Goal: Transaction & Acquisition: Purchase product/service

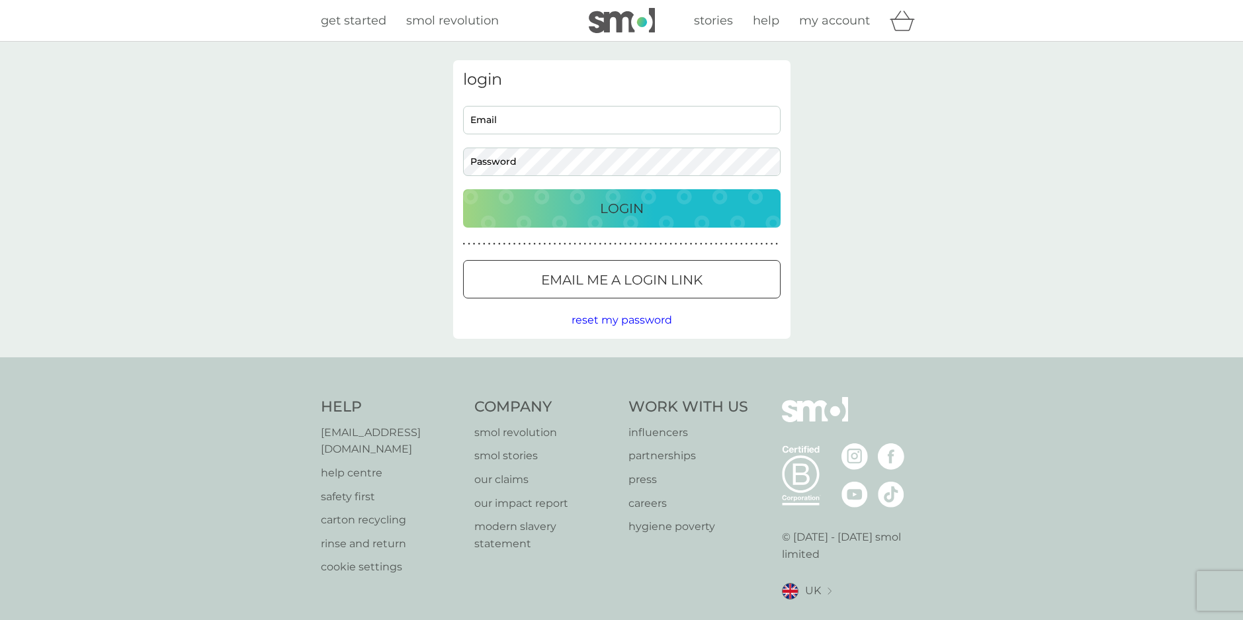
click at [651, 115] on input "Email" at bounding box center [621, 120] width 317 height 28
type input "williambezodis@gmail.com"
click at [634, 294] on button "Email me a login link" at bounding box center [621, 279] width 317 height 38
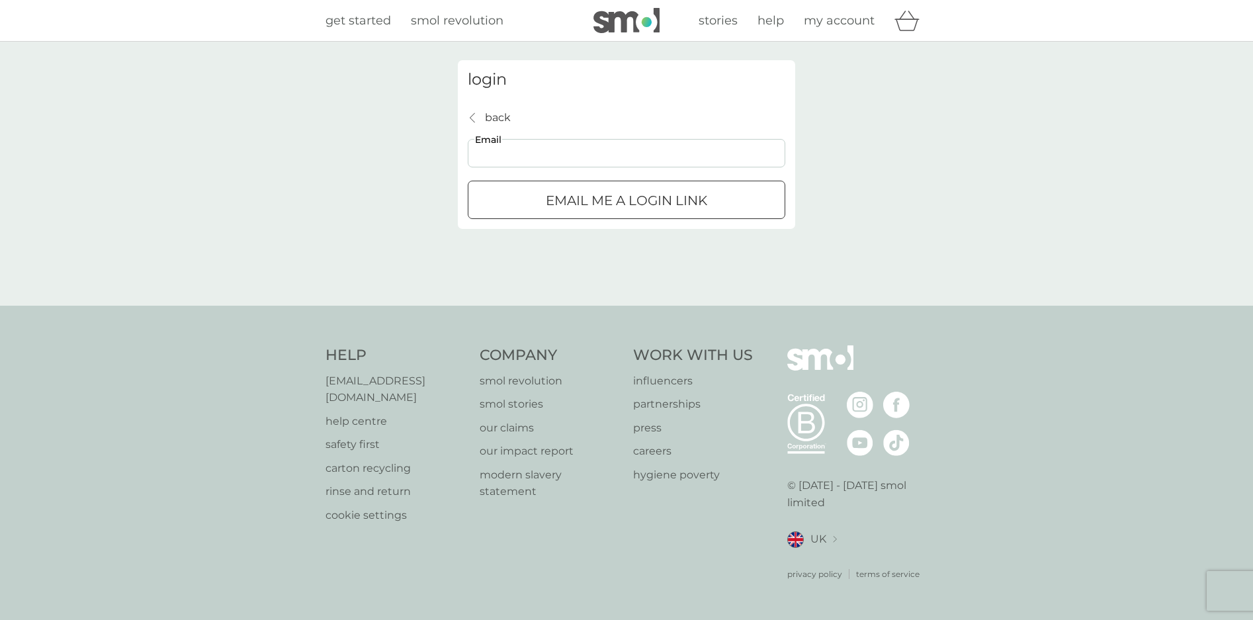
drag, startPoint x: 613, startPoint y: 167, endPoint x: 605, endPoint y: 167, distance: 7.9
click at [605, 167] on input "Email" at bounding box center [626, 153] width 317 height 28
type input "williambezodis@gmail.com"
click at [598, 201] on p "Email me a login link" at bounding box center [626, 200] width 161 height 21
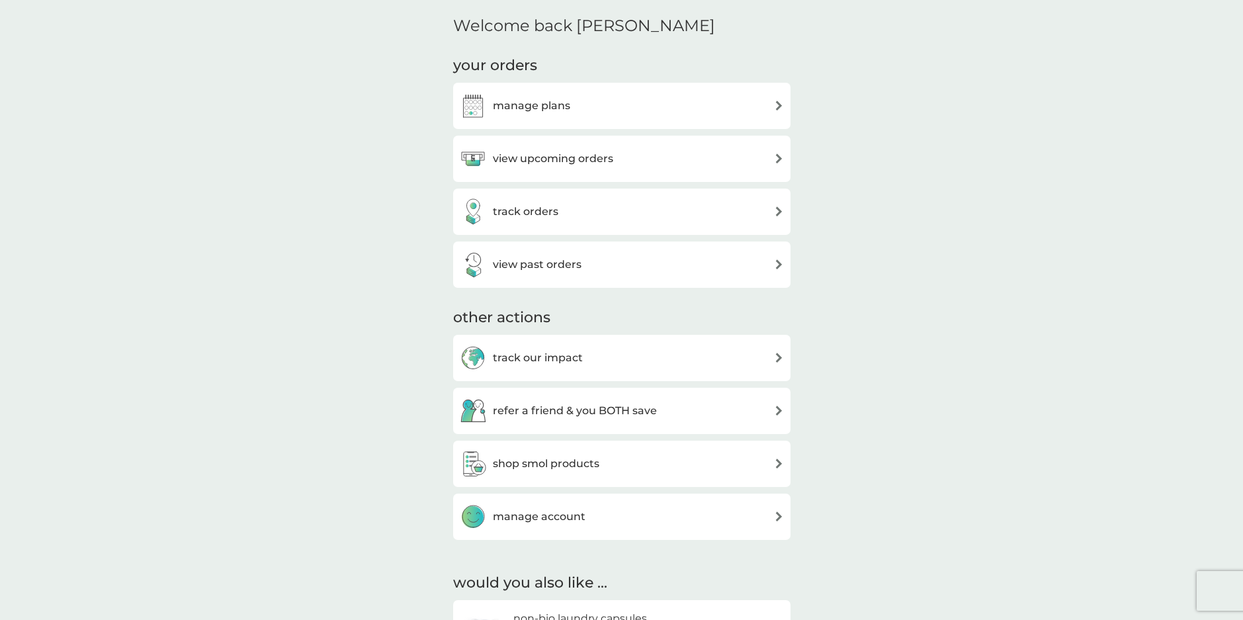
scroll to position [397, 0]
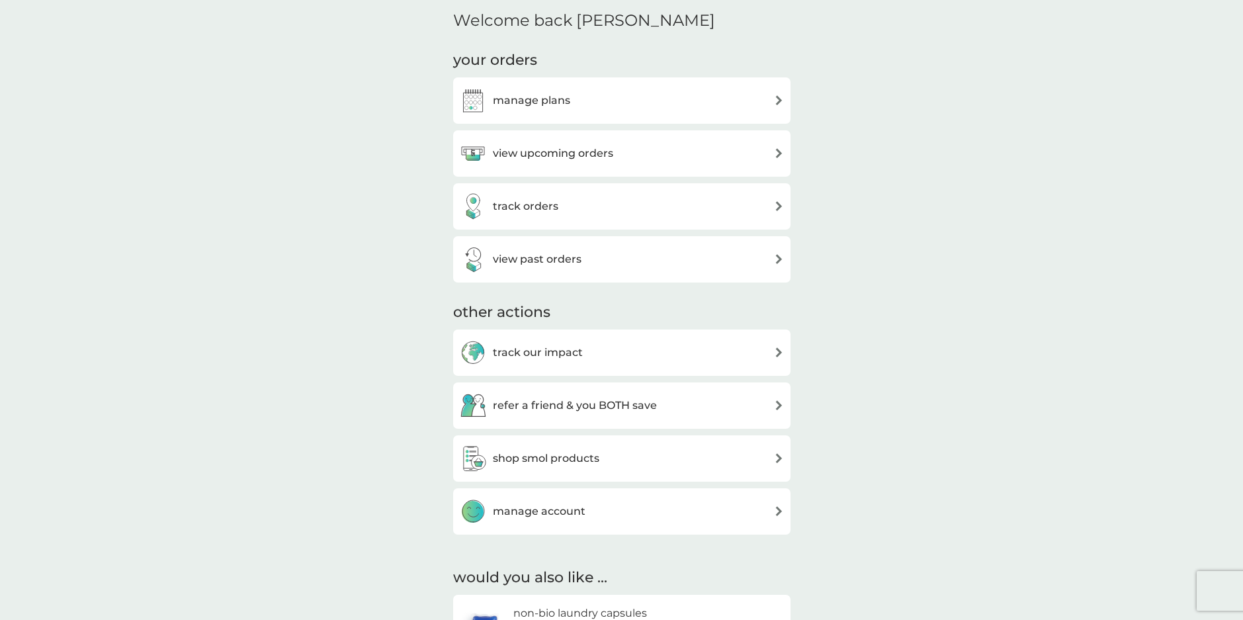
click at [638, 354] on div "track our impact" at bounding box center [622, 352] width 324 height 26
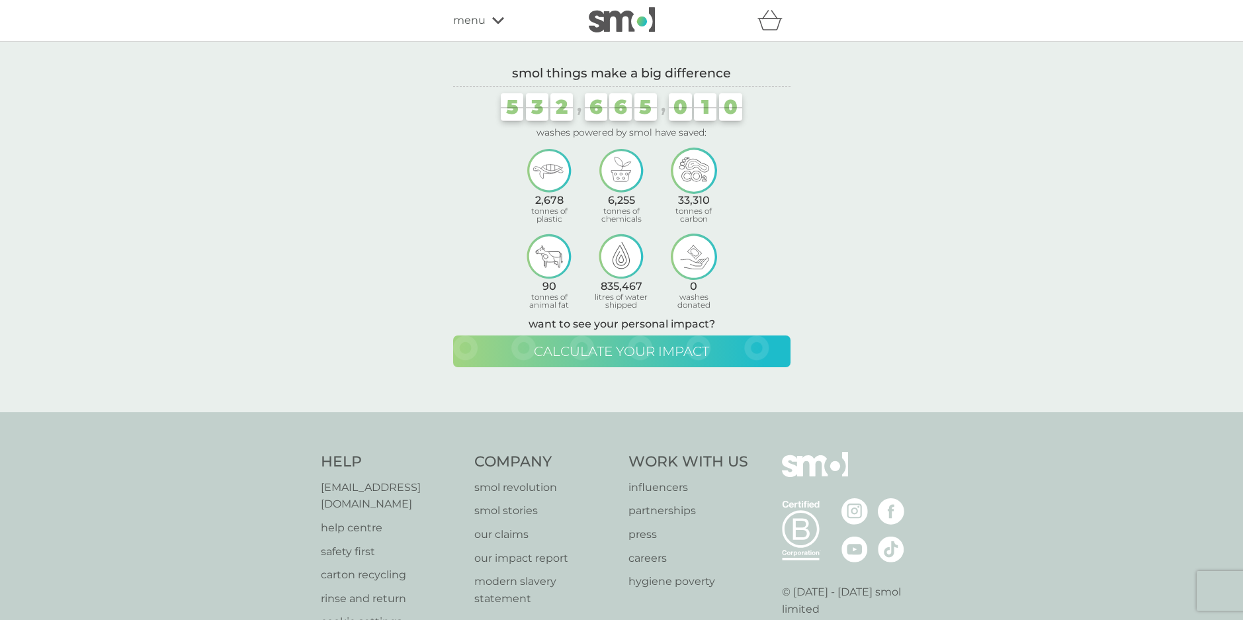
click at [658, 349] on span "calculate your impact" at bounding box center [621, 351] width 175 height 16
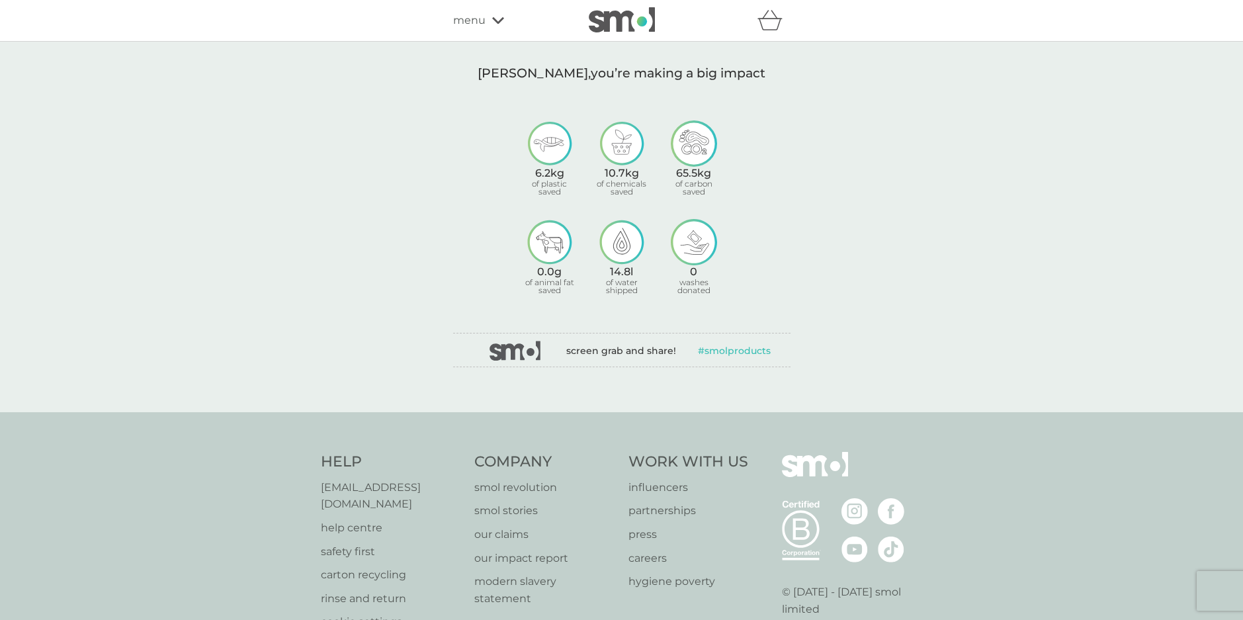
click at [485, 20] on div "menu" at bounding box center [509, 20] width 112 height 17
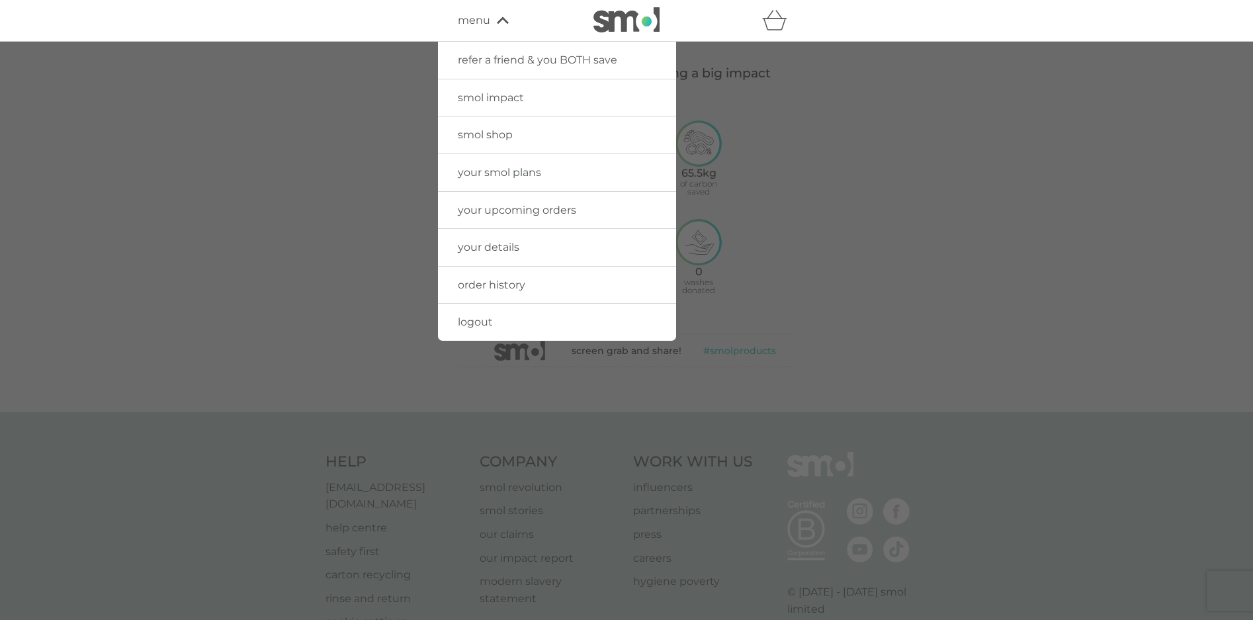
click at [581, 175] on link "your smol plans" at bounding box center [557, 172] width 238 height 37
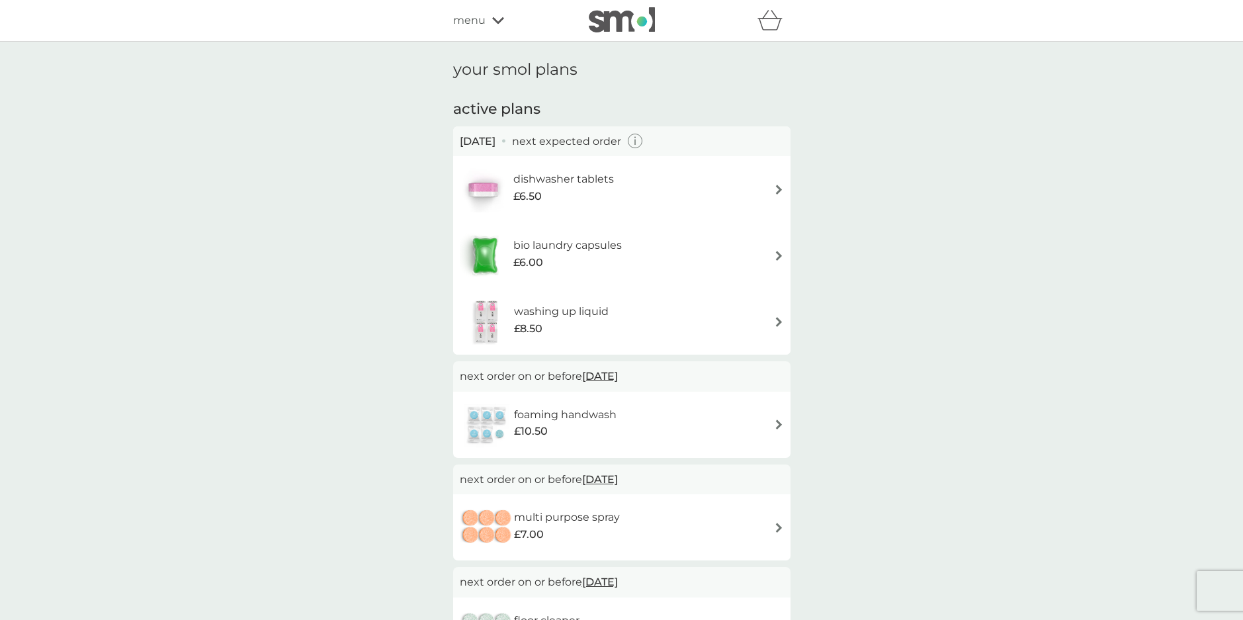
click at [643, 144] on icon "button" at bounding box center [635, 141] width 15 height 15
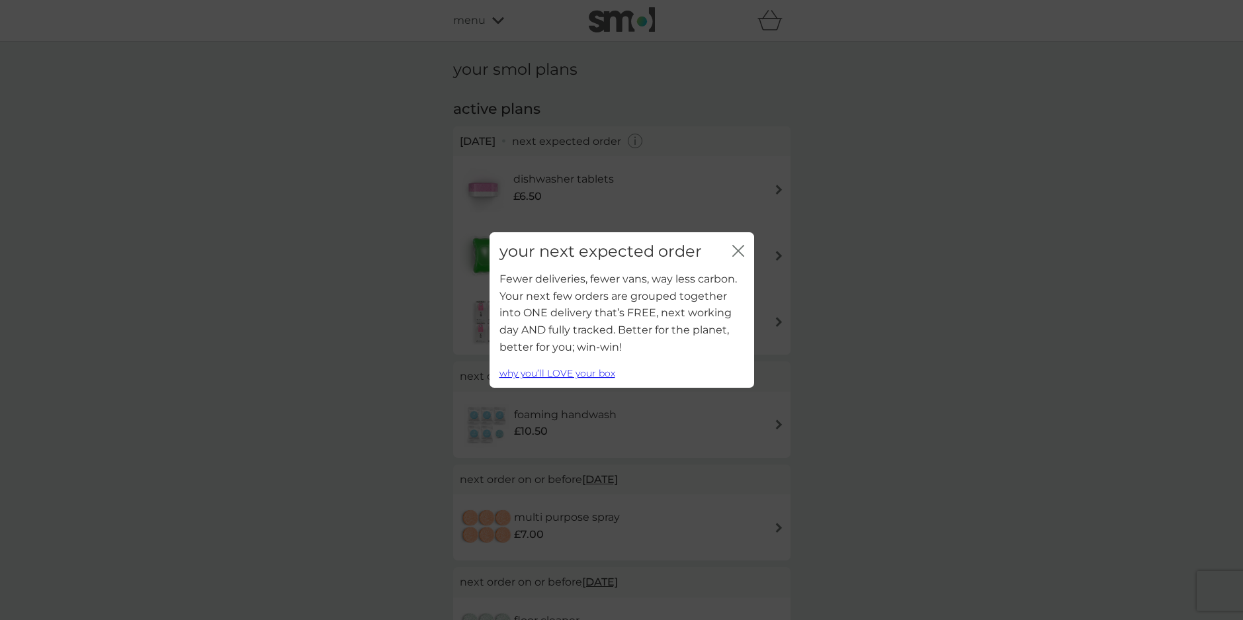
click at [880, 204] on div "your next expected order close Fewer deliveries, fewer vans, way less carbon. Y…" at bounding box center [621, 310] width 1243 height 620
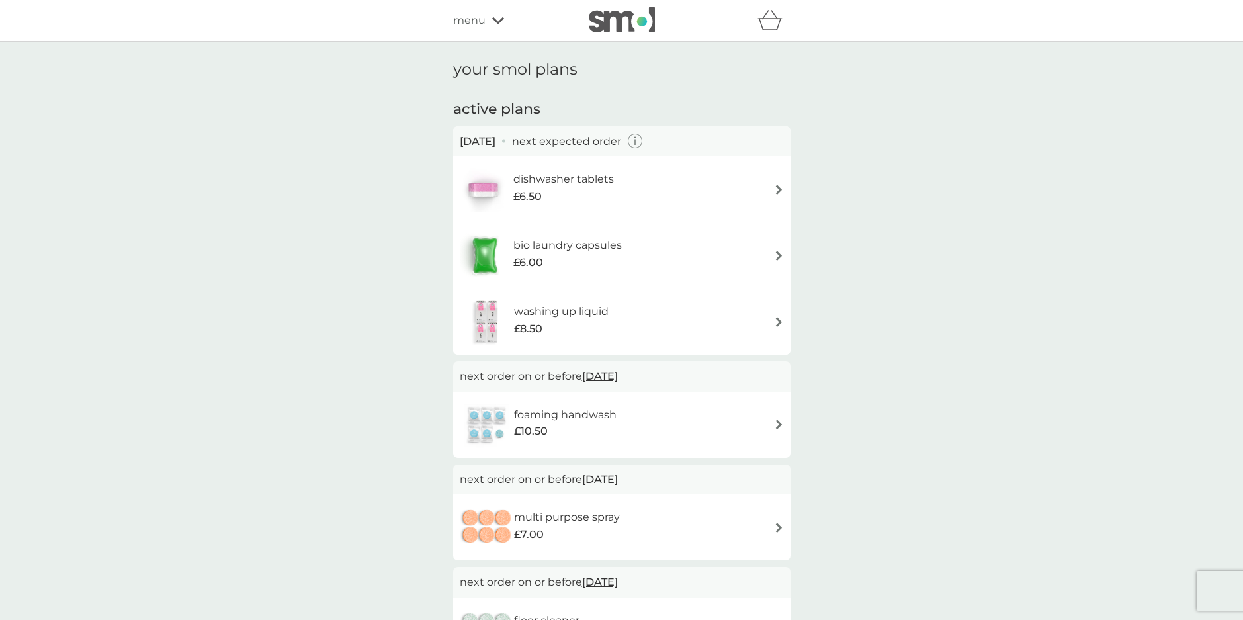
click at [660, 194] on div "dishwasher tablets £6.50" at bounding box center [622, 189] width 324 height 46
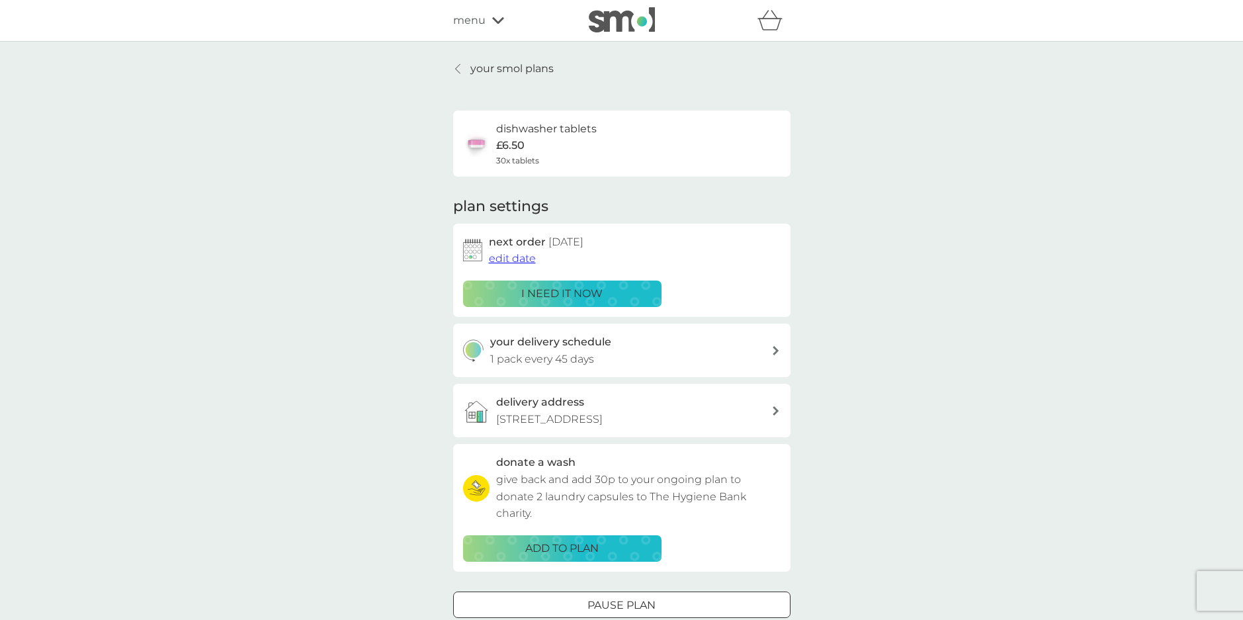
click at [601, 282] on button "i need it now" at bounding box center [562, 293] width 198 height 26
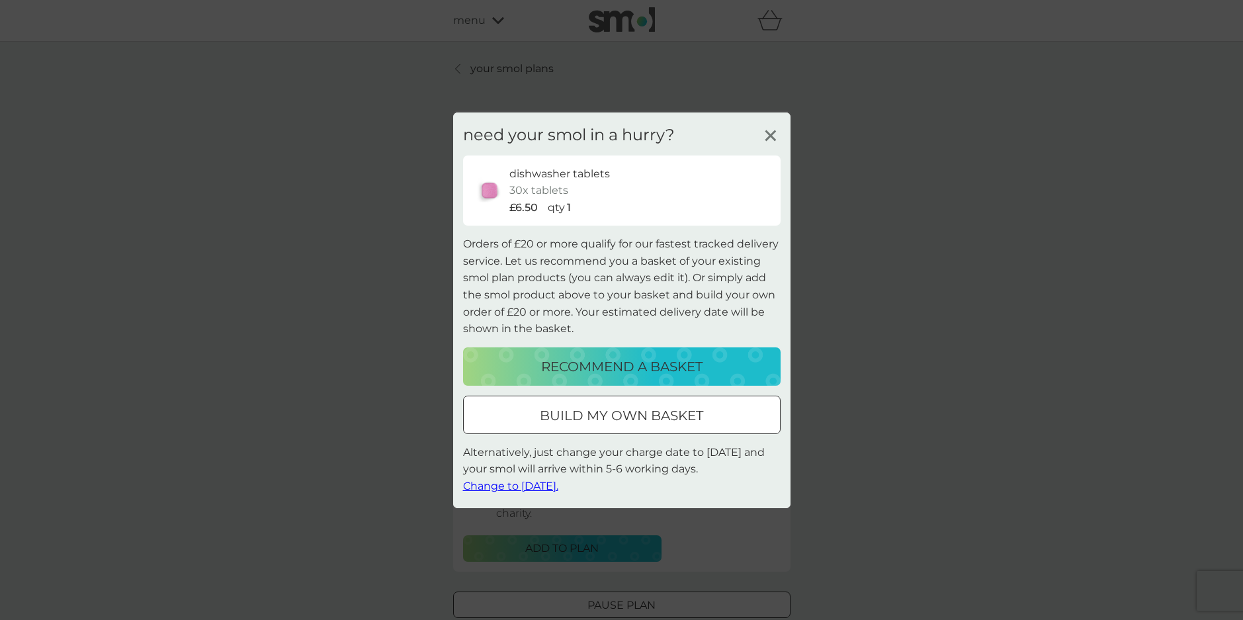
click at [641, 354] on button "recommend a basket" at bounding box center [621, 366] width 317 height 38
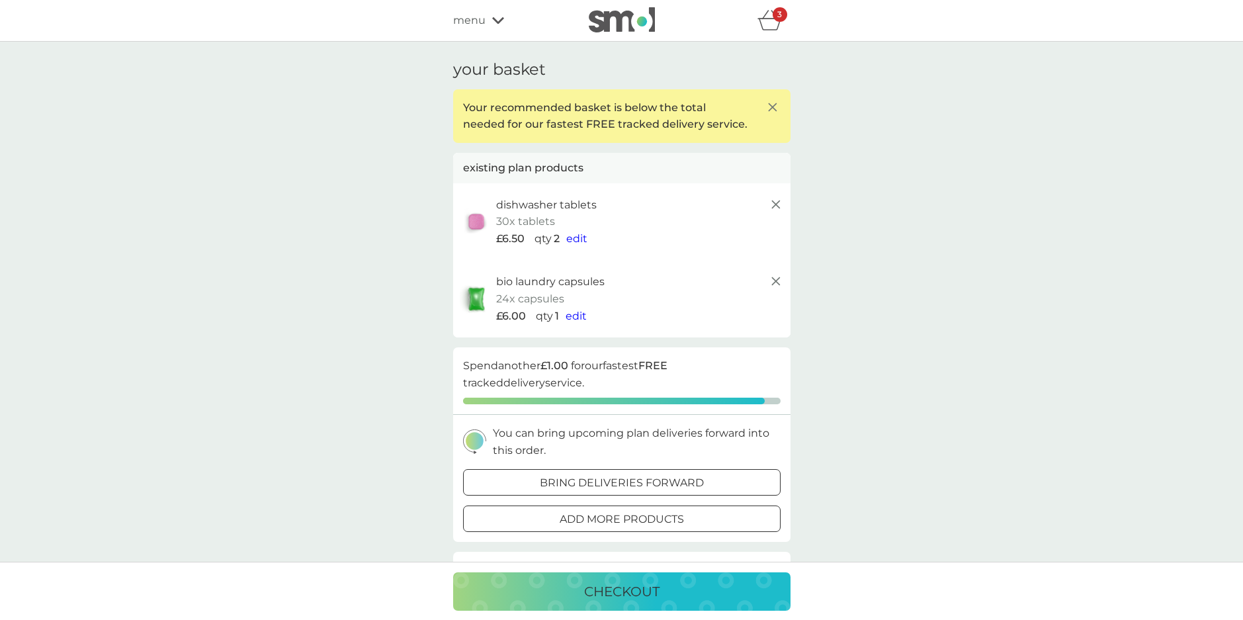
click at [484, 25] on span "menu" at bounding box center [469, 20] width 32 height 17
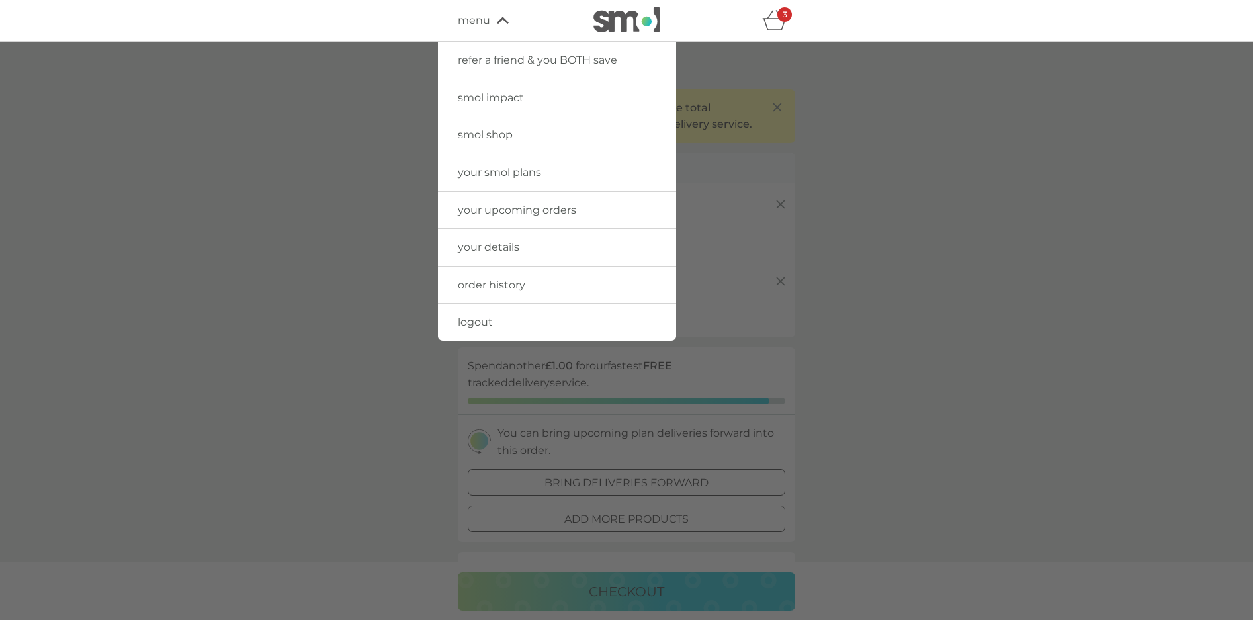
click at [582, 16] on div at bounding box center [626, 20] width 112 height 26
click at [492, 129] on span "smol shop" at bounding box center [485, 134] width 55 height 13
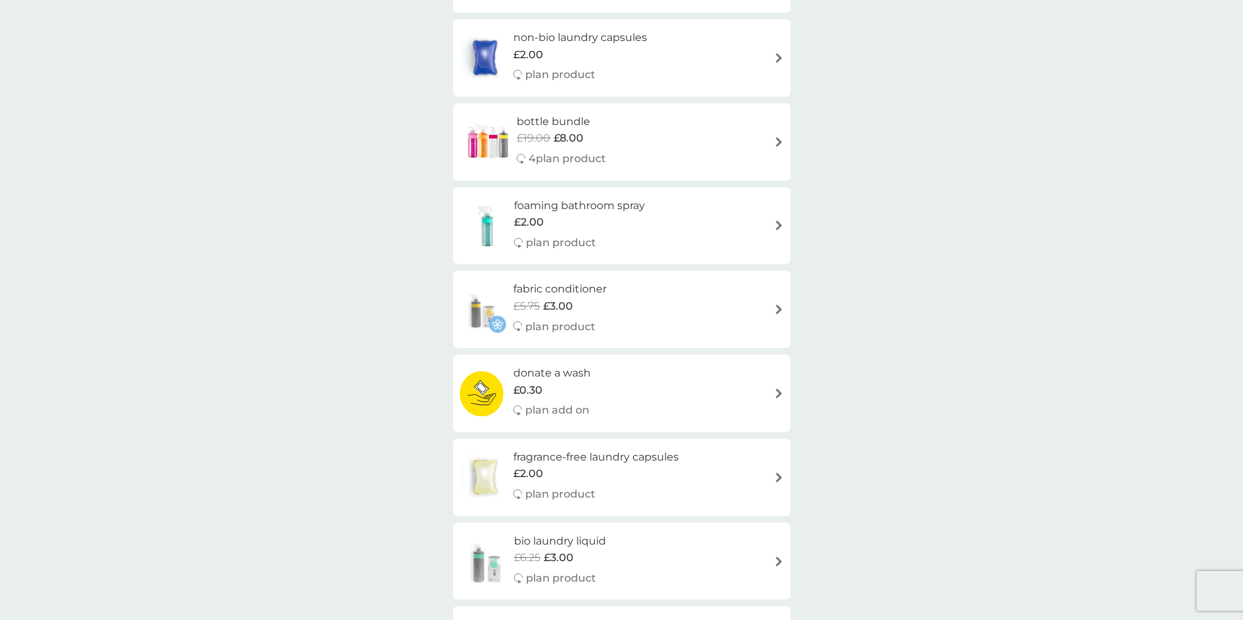
scroll to position [265, 0]
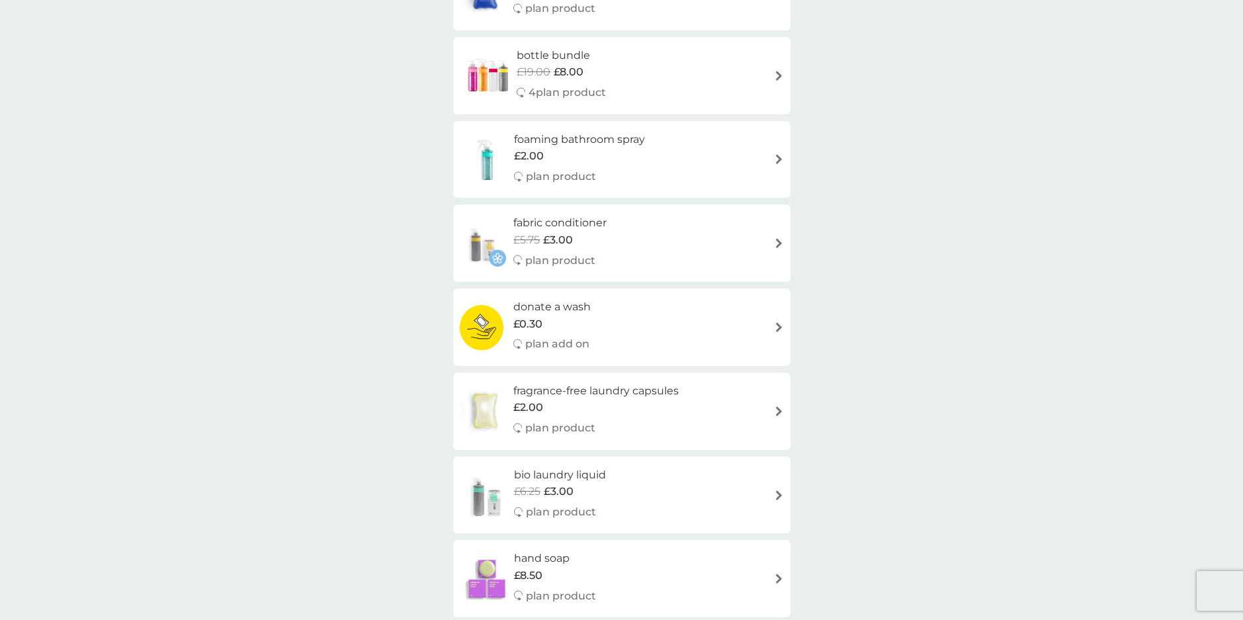
click at [751, 177] on div "foaming bathroom spray £2.00 plan product" at bounding box center [622, 160] width 324 height 58
select select "182"
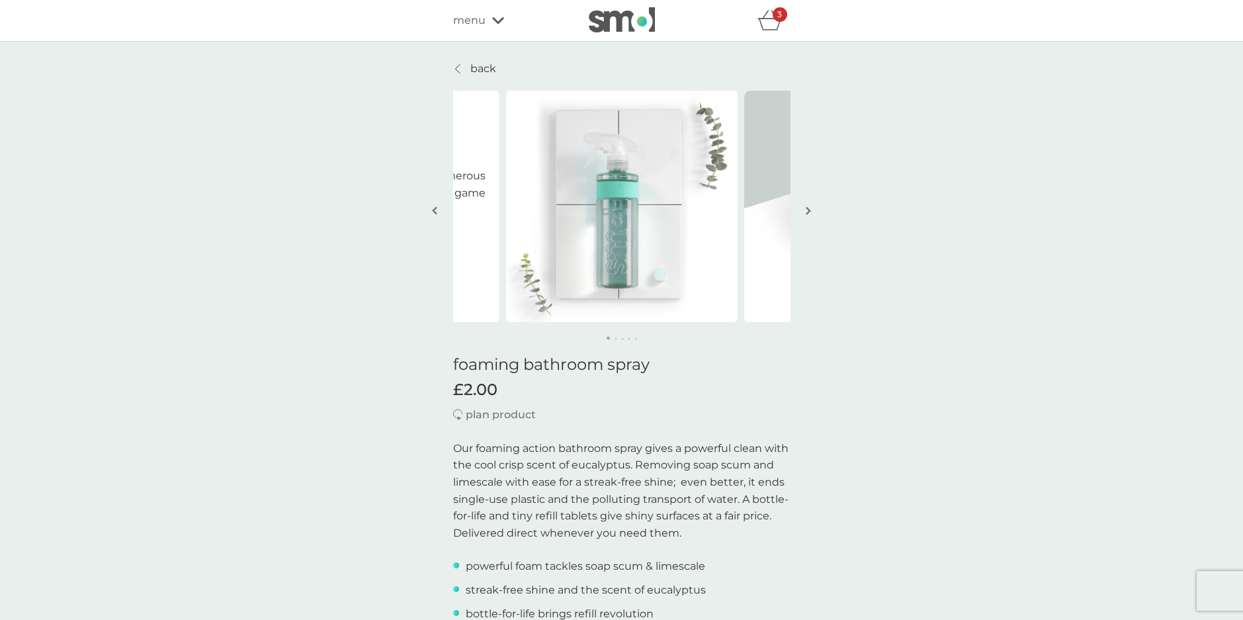
click at [809, 216] on img "button" at bounding box center [807, 211] width 5 height 10
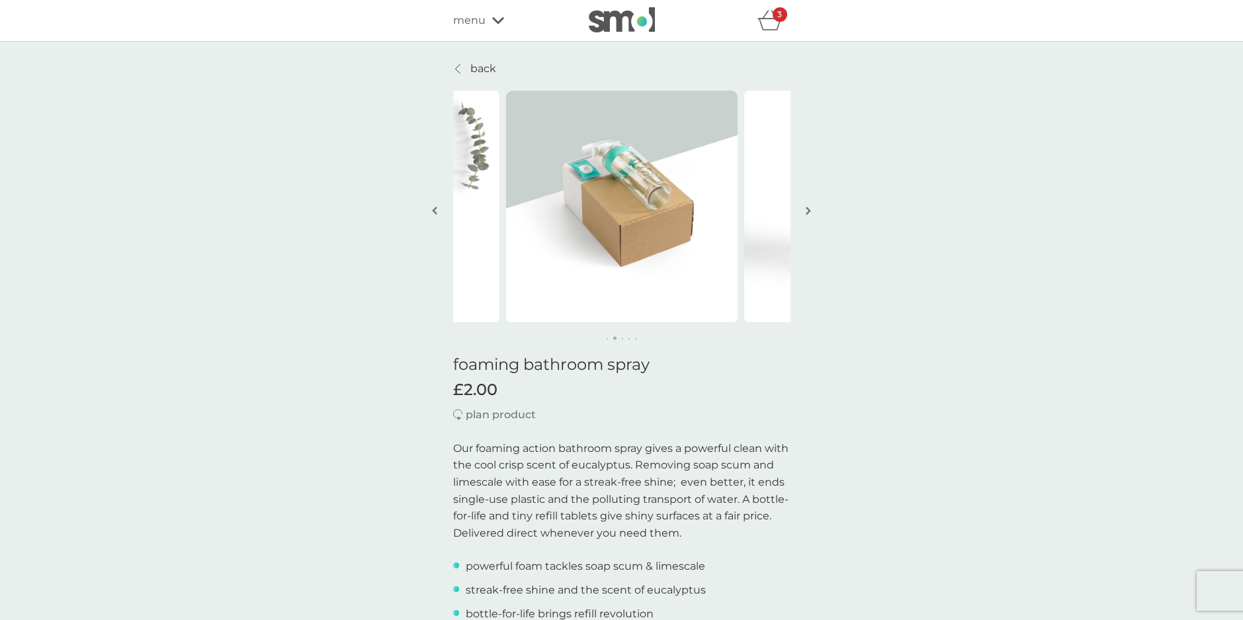
click at [809, 216] on img "button" at bounding box center [807, 211] width 5 height 10
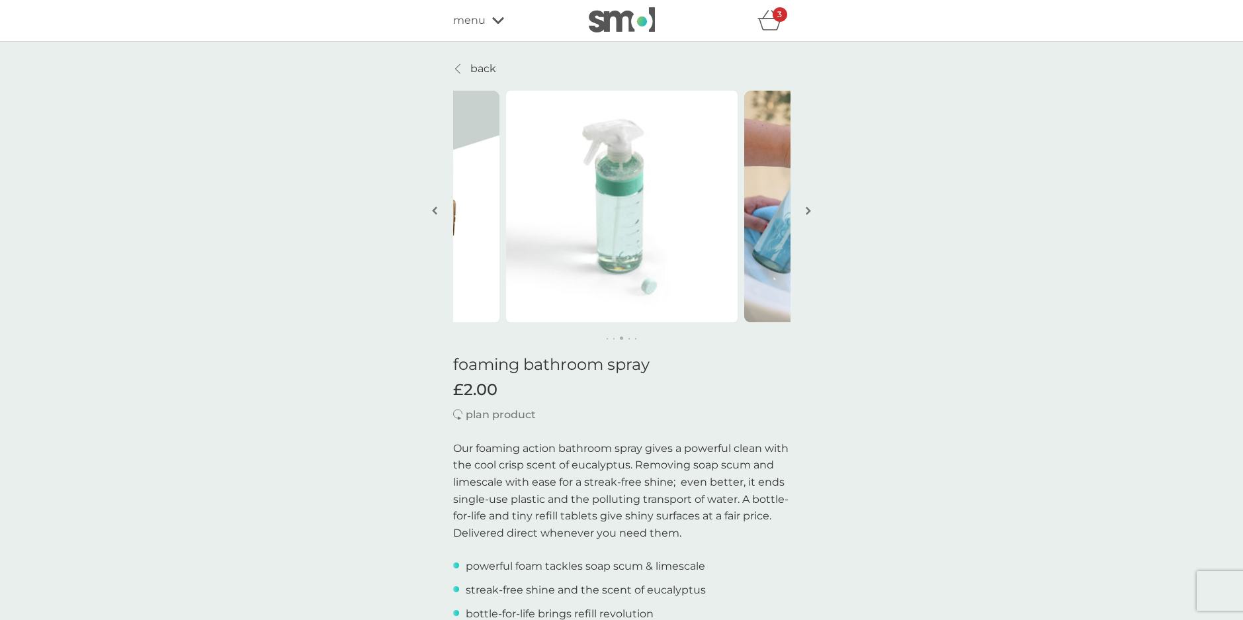
click at [809, 216] on img "button" at bounding box center [807, 211] width 5 height 10
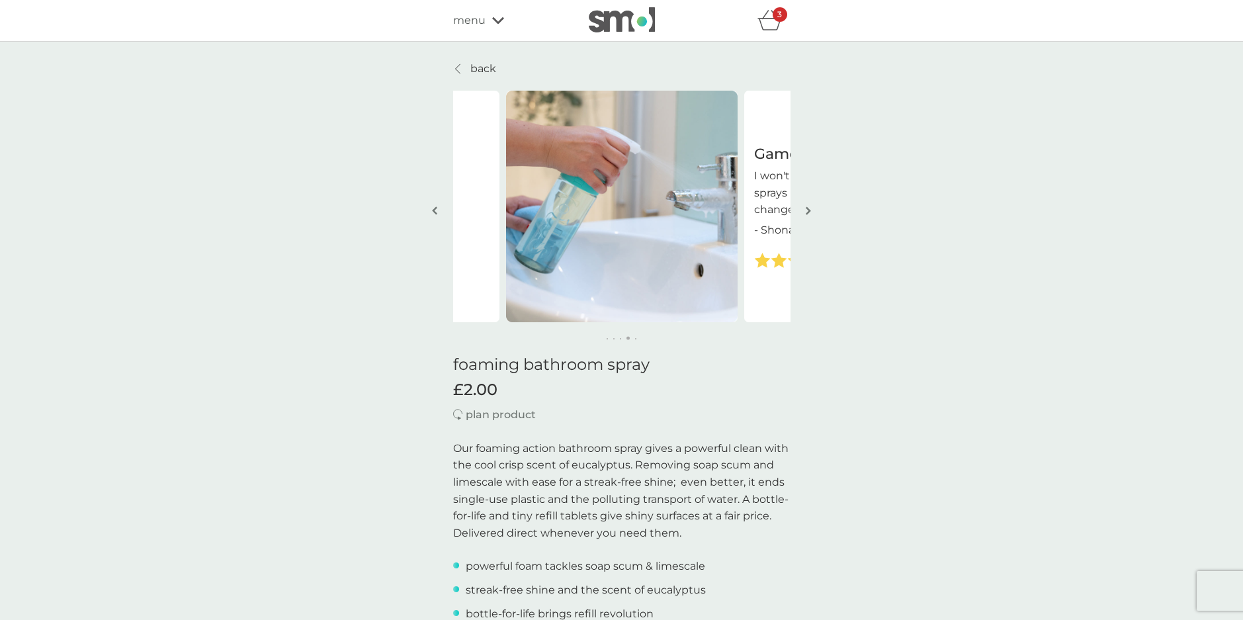
click at [809, 216] on img "button" at bounding box center [807, 211] width 5 height 10
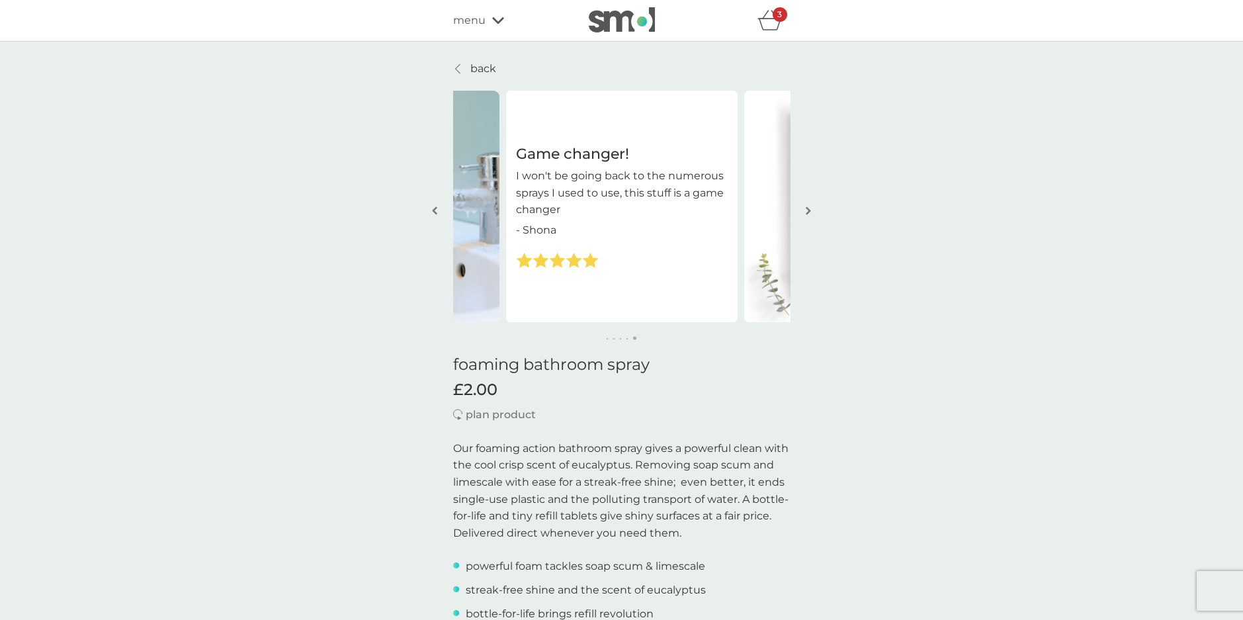
click at [809, 216] on img "button" at bounding box center [807, 211] width 5 height 10
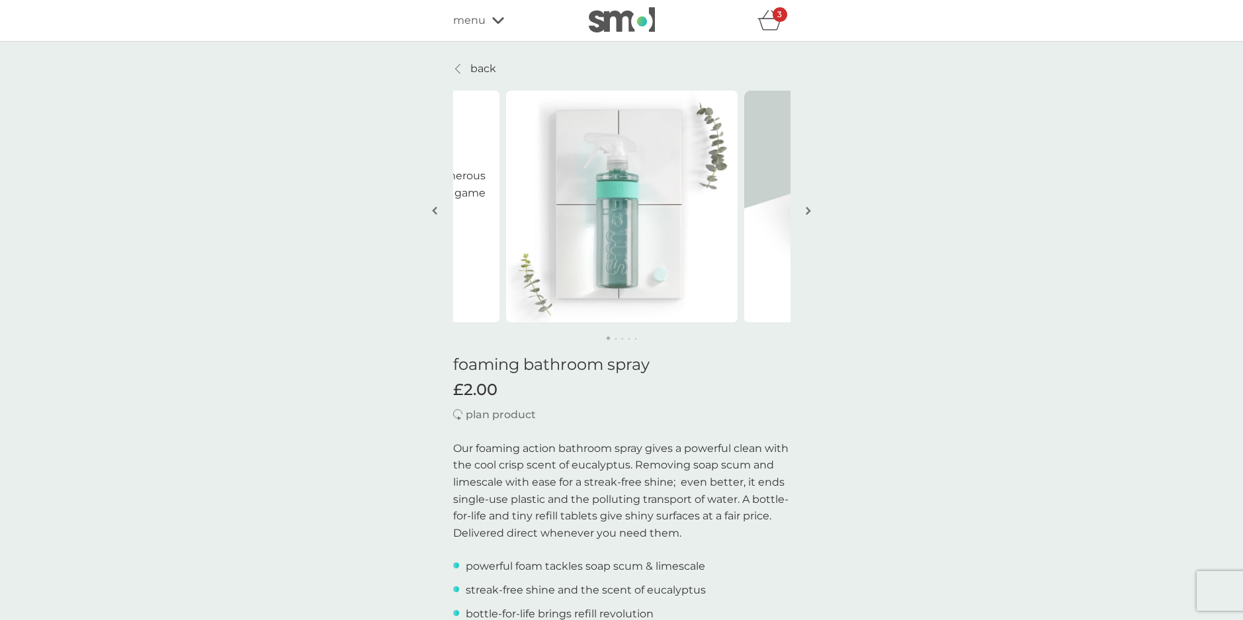
click at [809, 216] on img "button" at bounding box center [807, 211] width 5 height 10
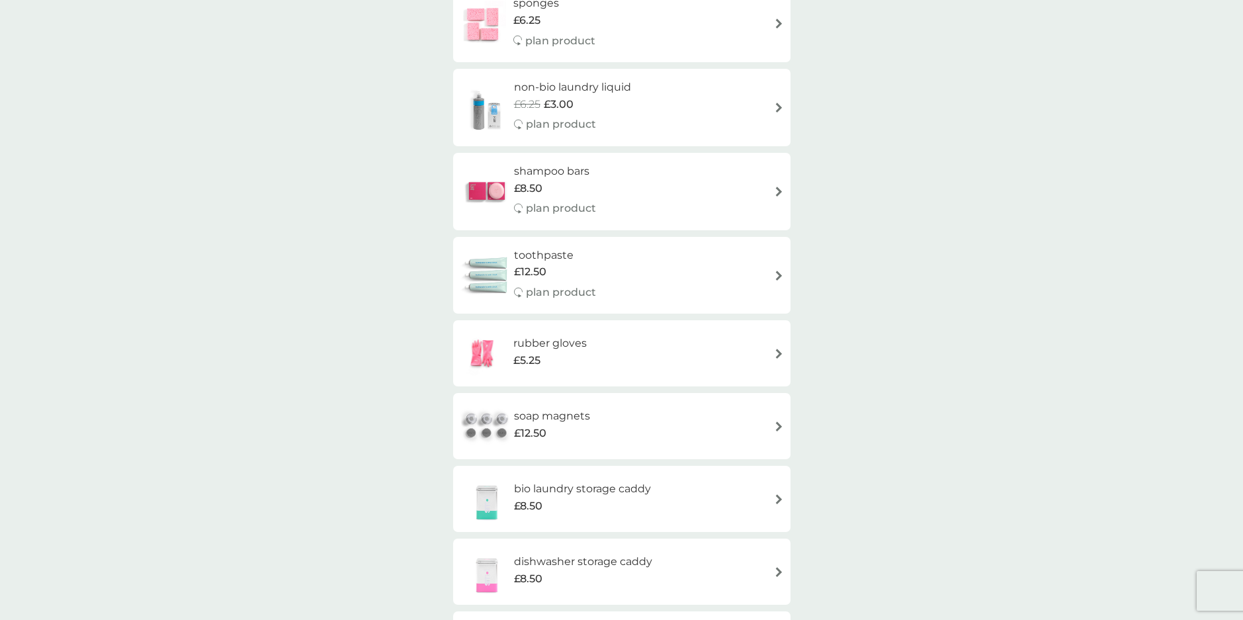
scroll to position [1190, 0]
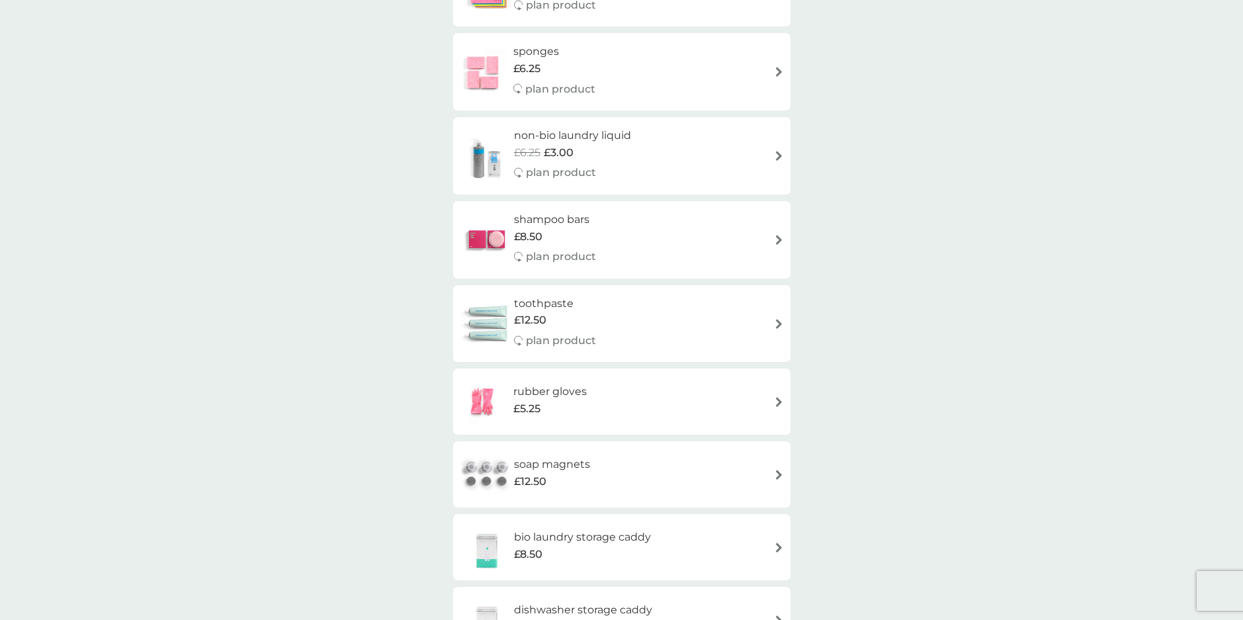
click at [494, 311] on img at bounding box center [487, 323] width 54 height 46
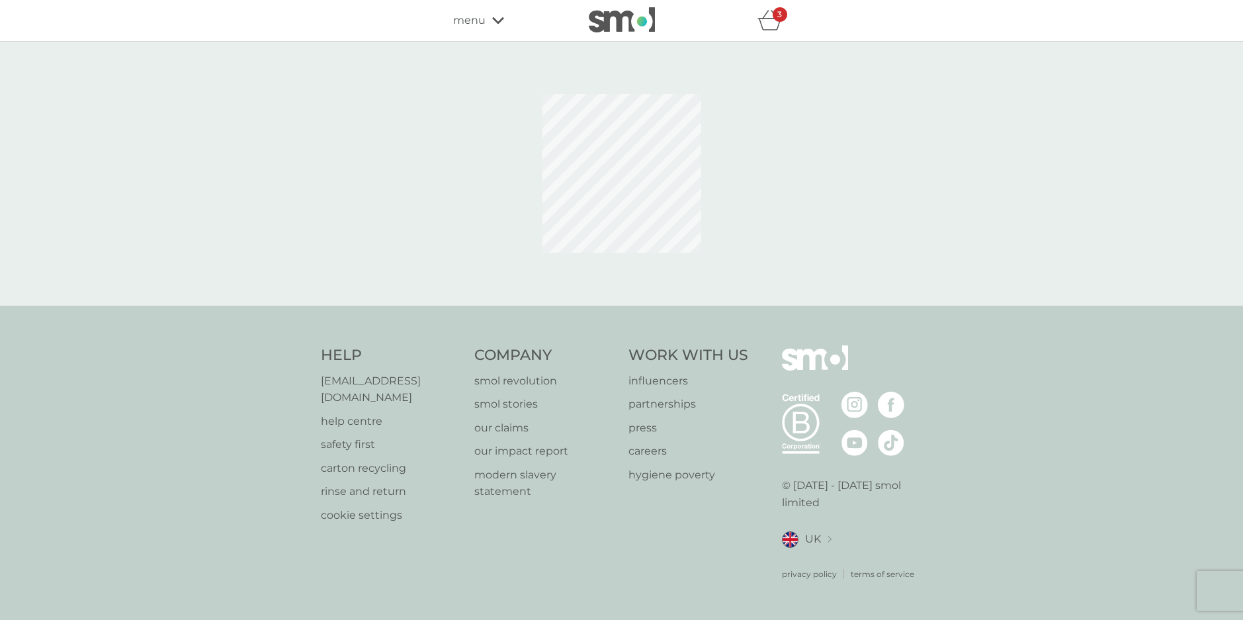
select select "91"
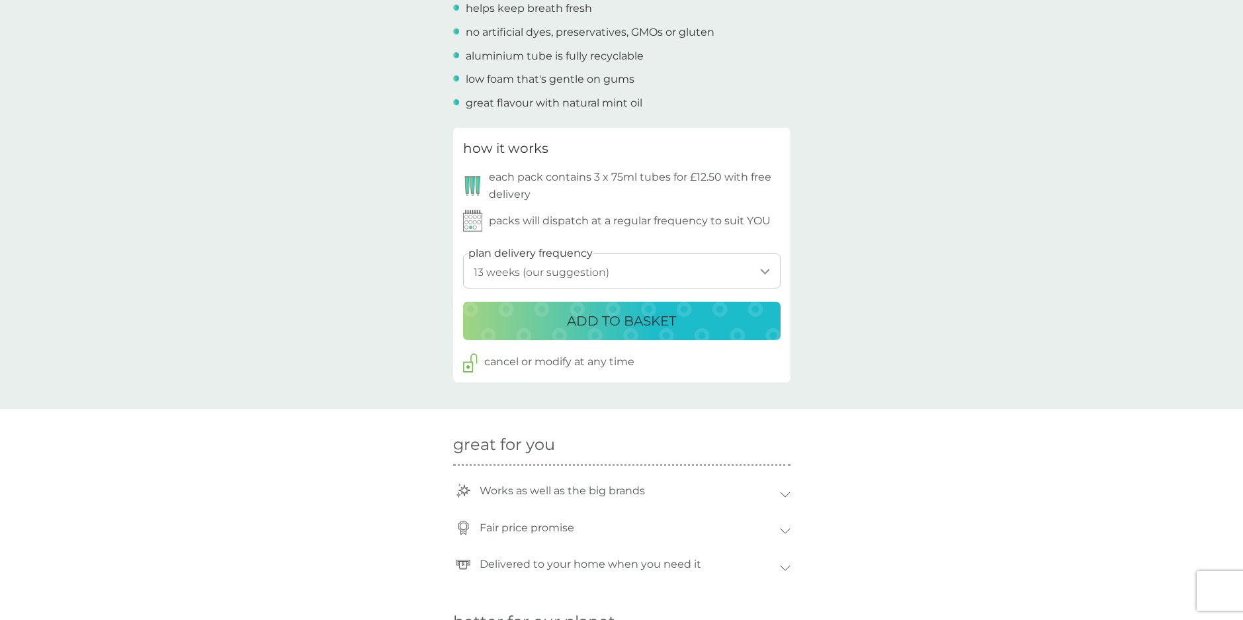
scroll to position [661, 0]
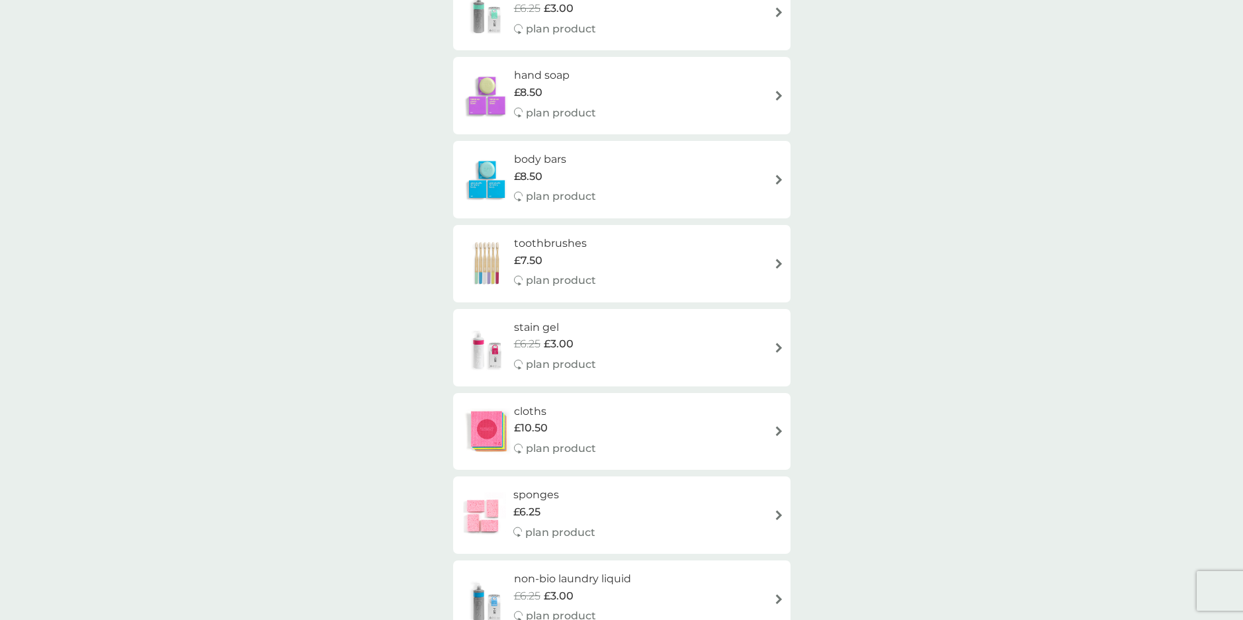
scroll to position [661, 0]
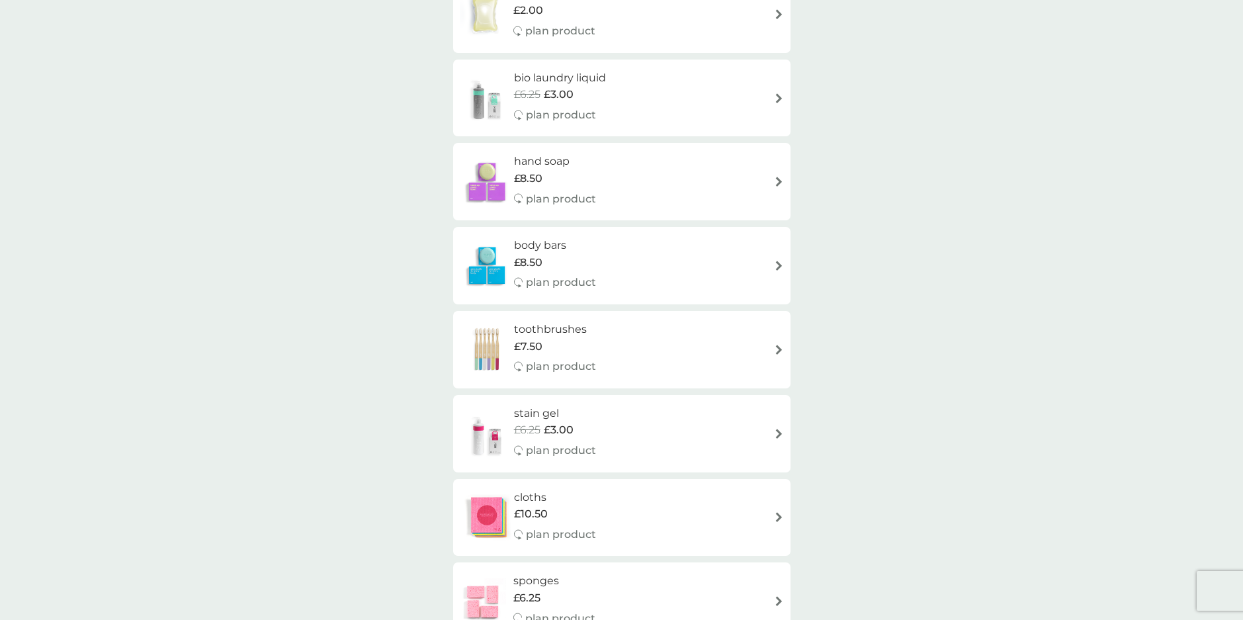
click at [650, 413] on div "stain gel £6.25 £3.00 plan product" at bounding box center [622, 434] width 324 height 58
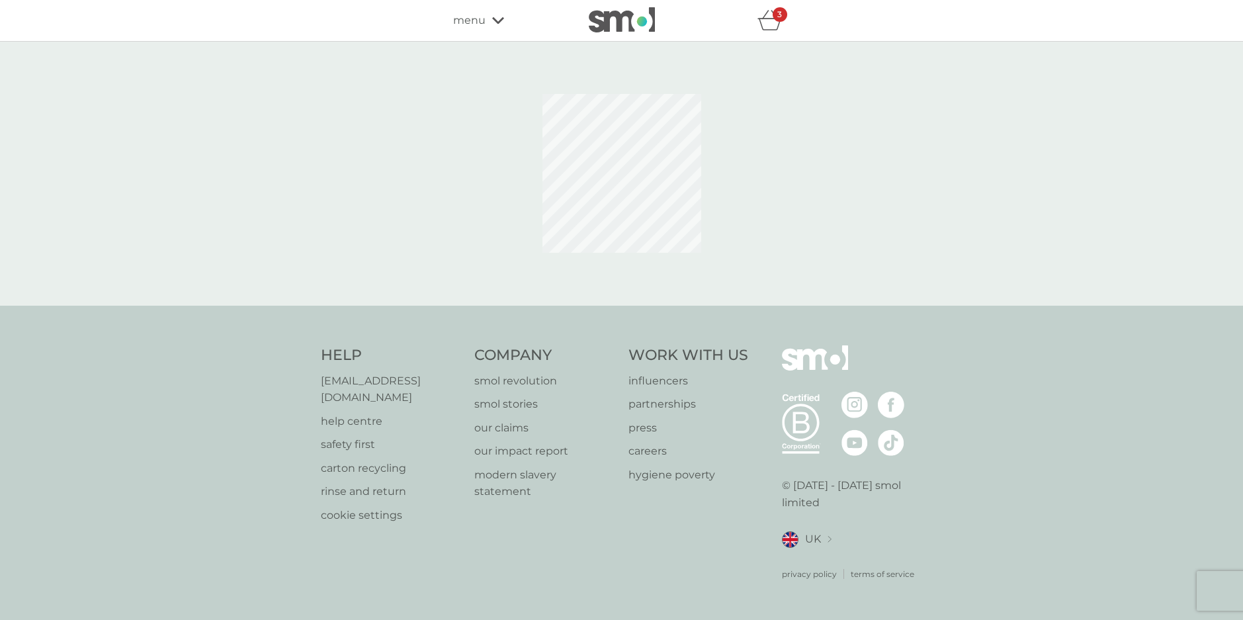
select select "182"
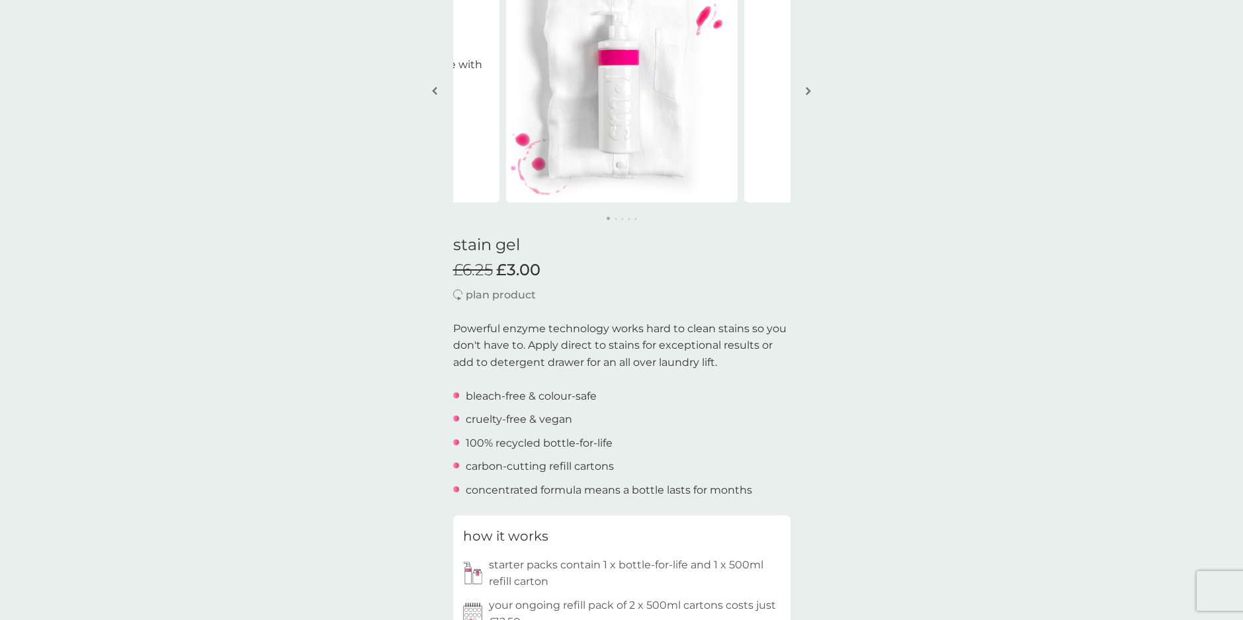
scroll to position [265, 0]
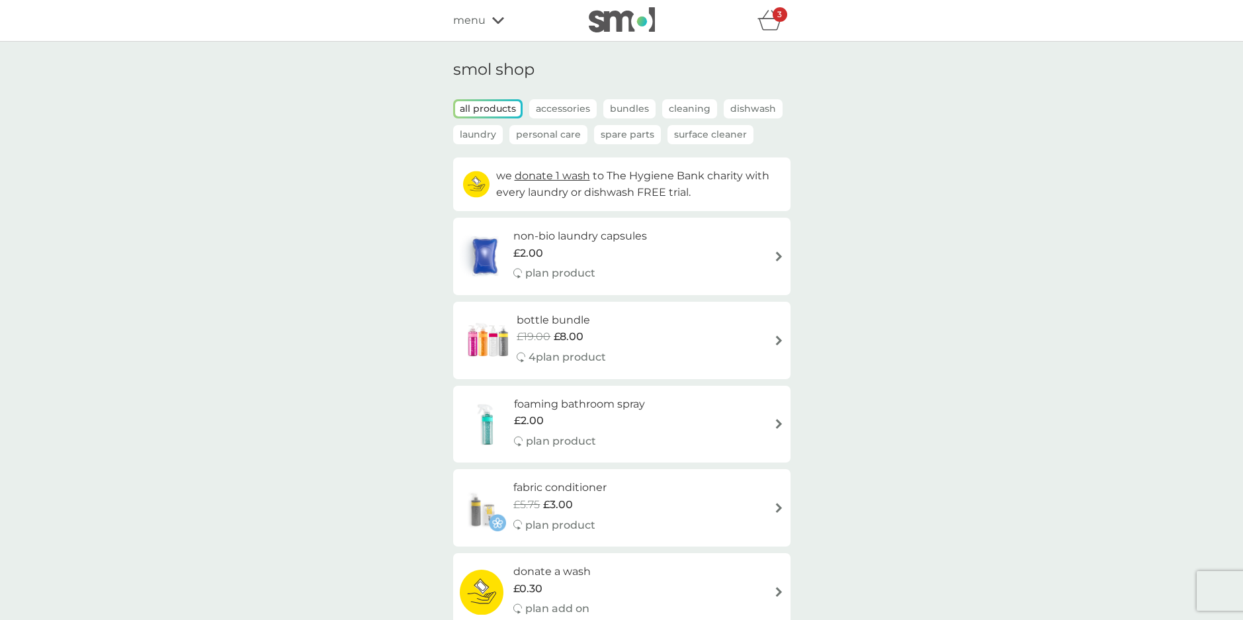
click at [498, 331] on img at bounding box center [489, 340] width 58 height 46
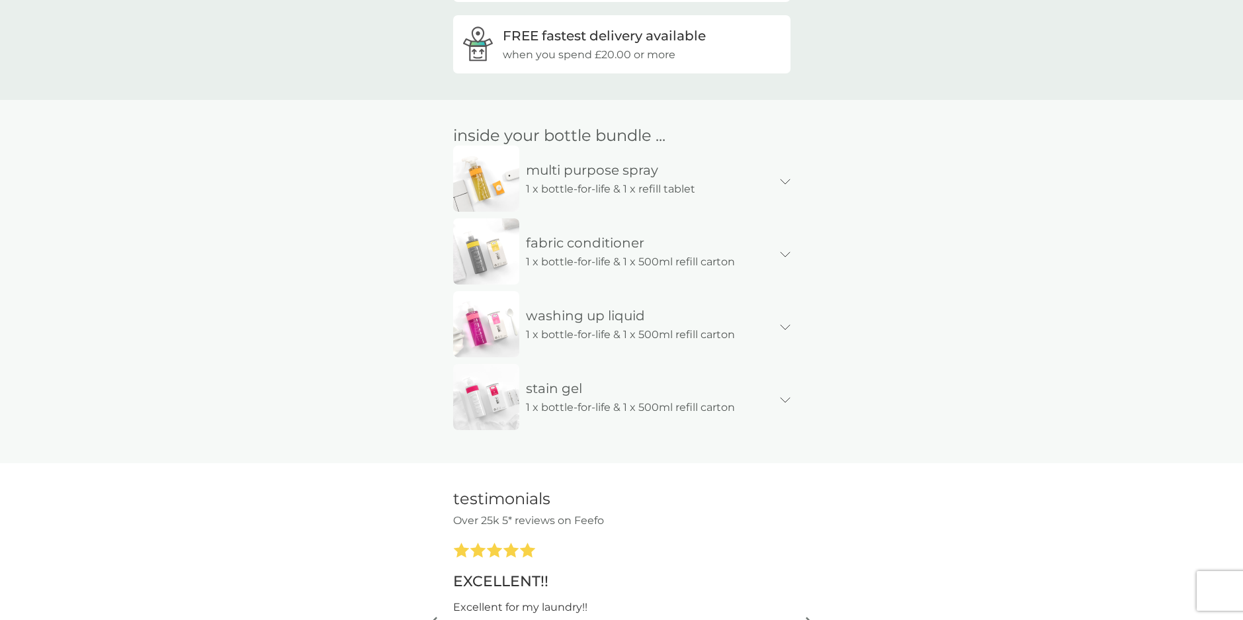
scroll to position [727, 0]
